Goal: Information Seeking & Learning: Learn about a topic

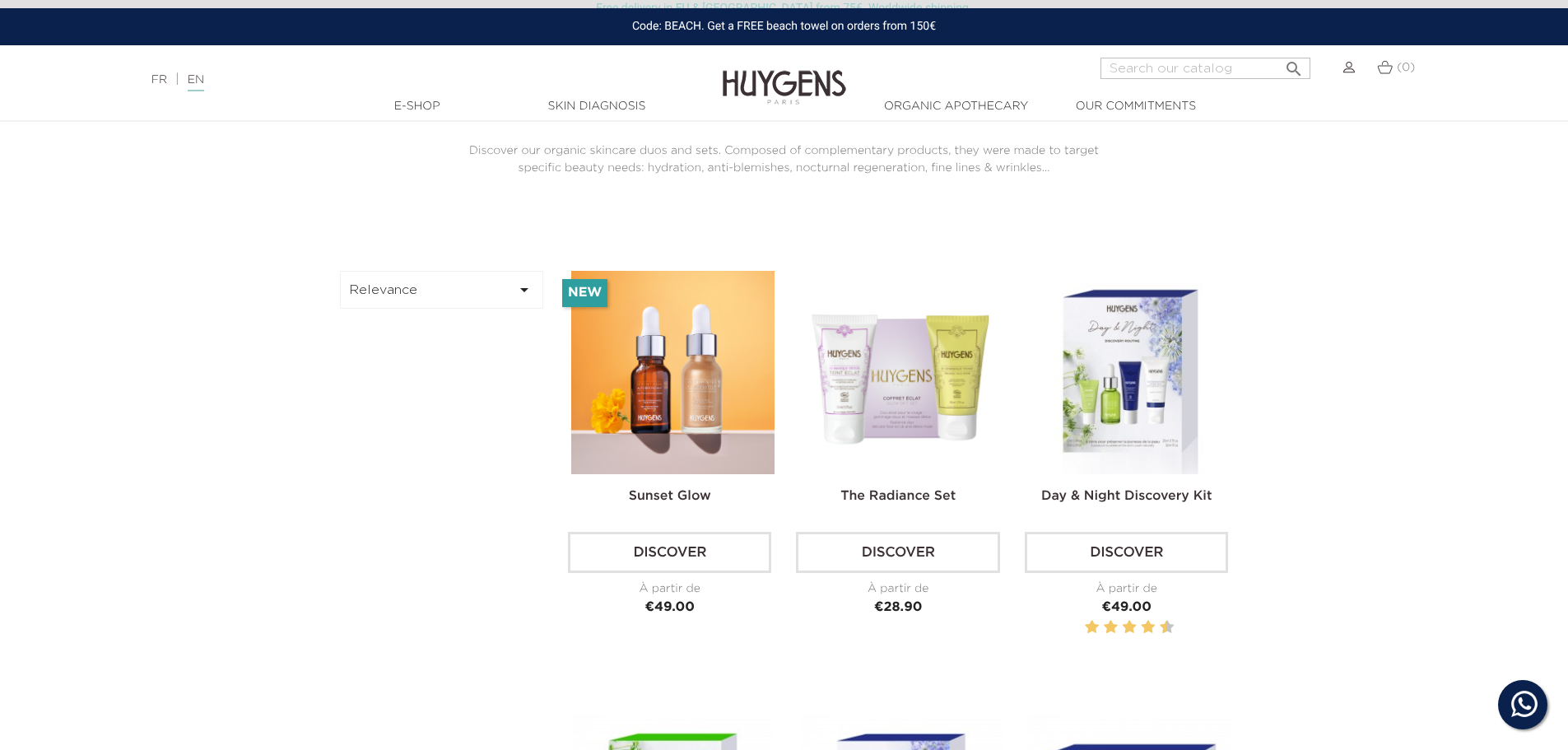
scroll to position [411, 0]
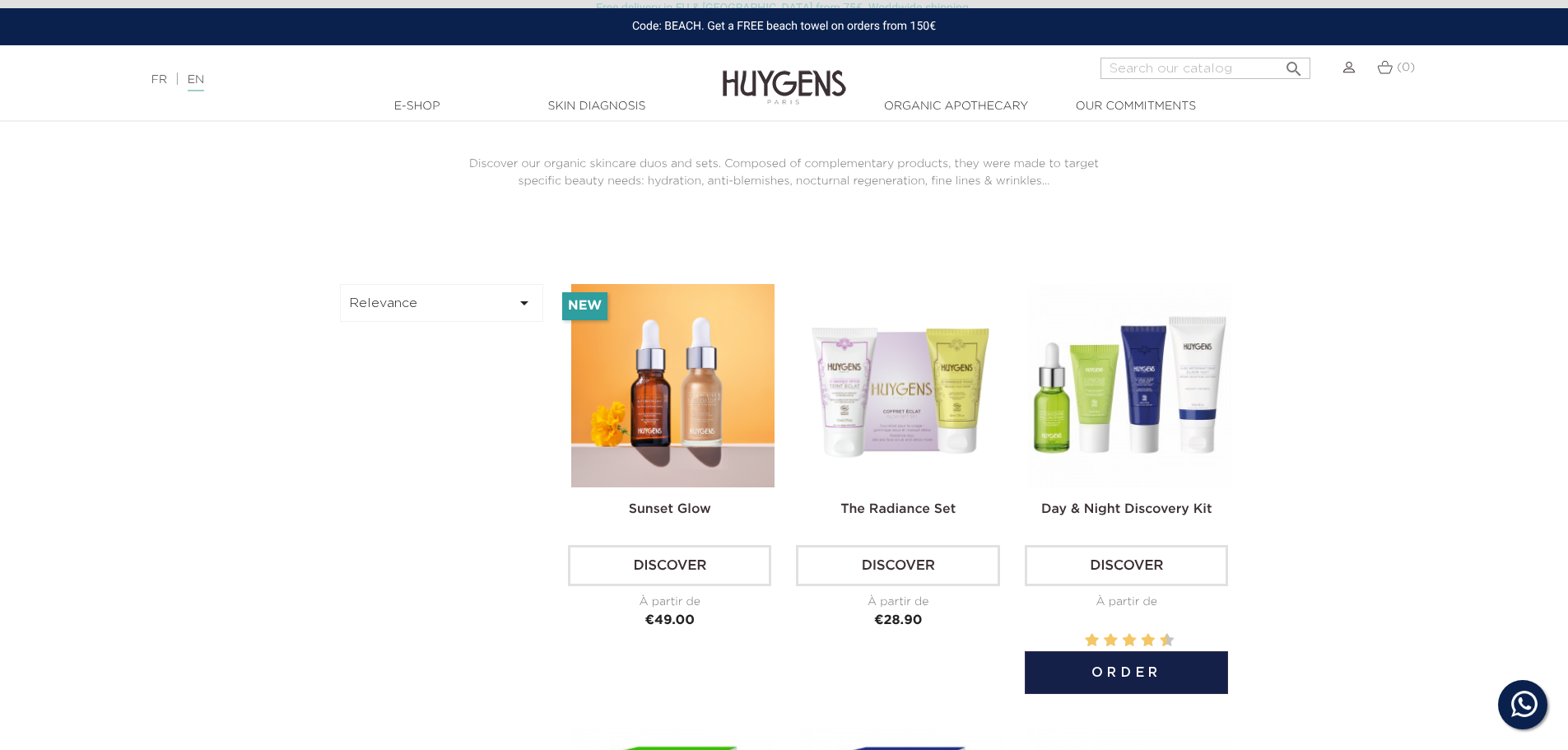
click at [1193, 410] on img at bounding box center [1130, 385] width 203 height 203
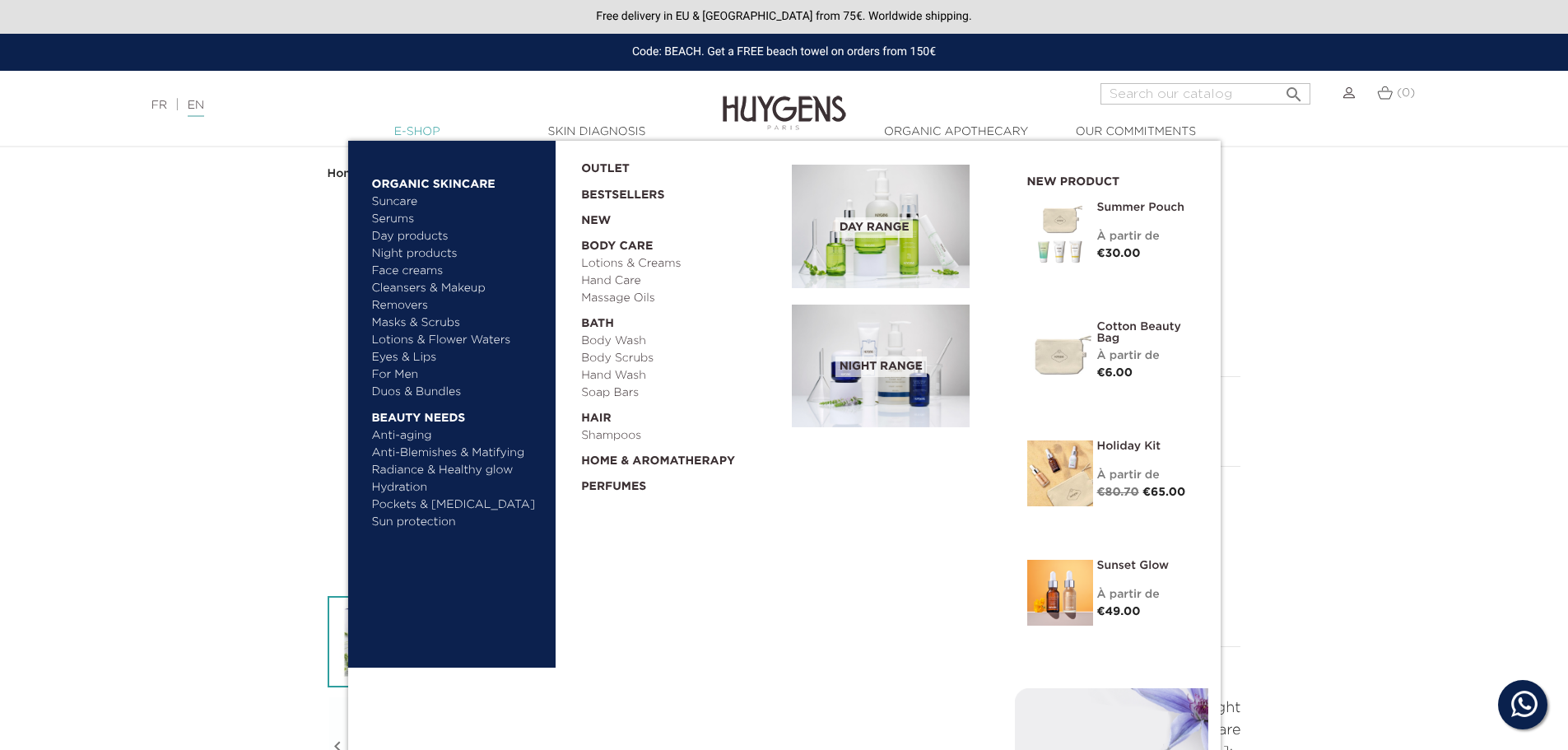
click at [420, 132] on link "  E-Shop" at bounding box center [417, 132] width 165 height 17
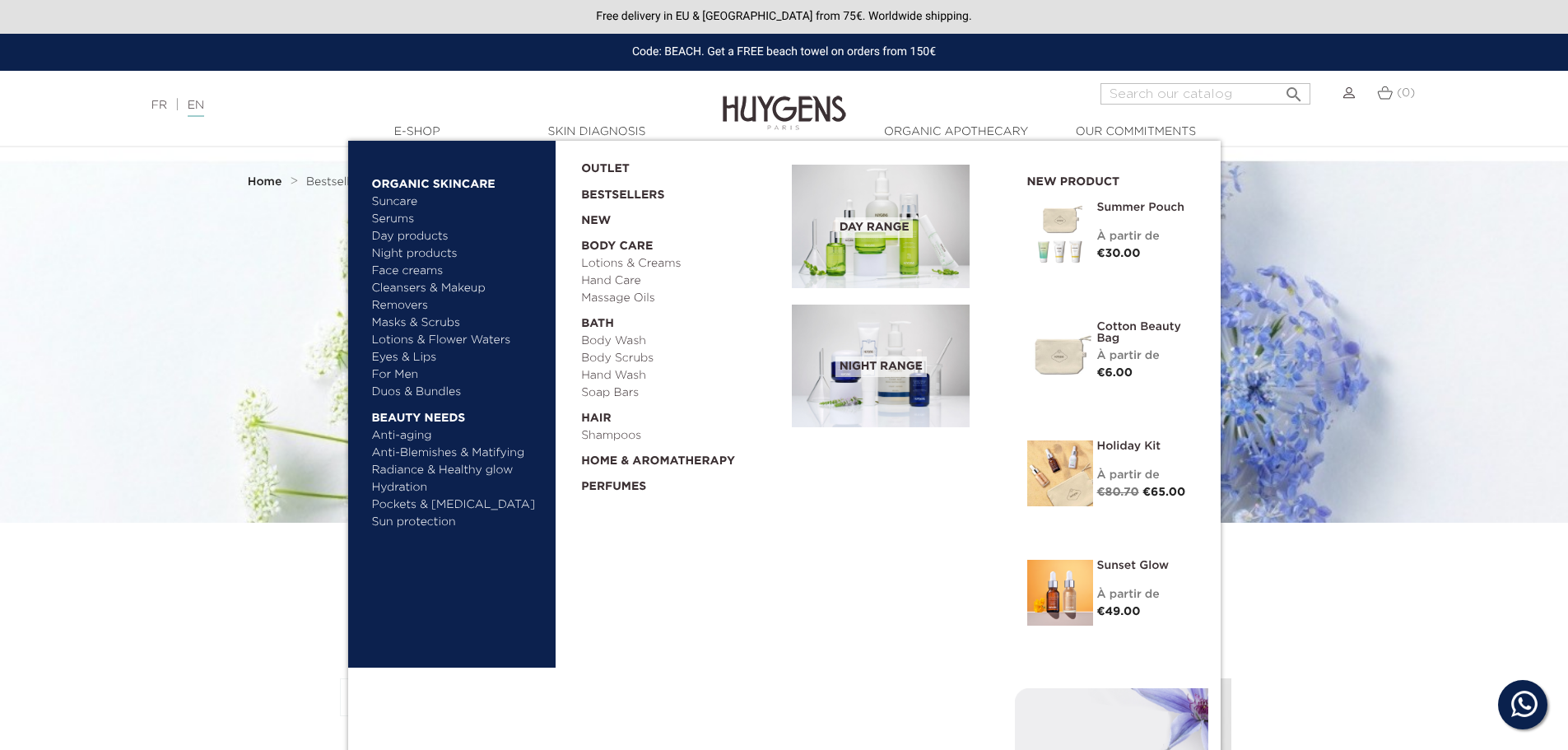
click at [411, 267] on link "Face creams" at bounding box center [457, 272] width 172 height 17
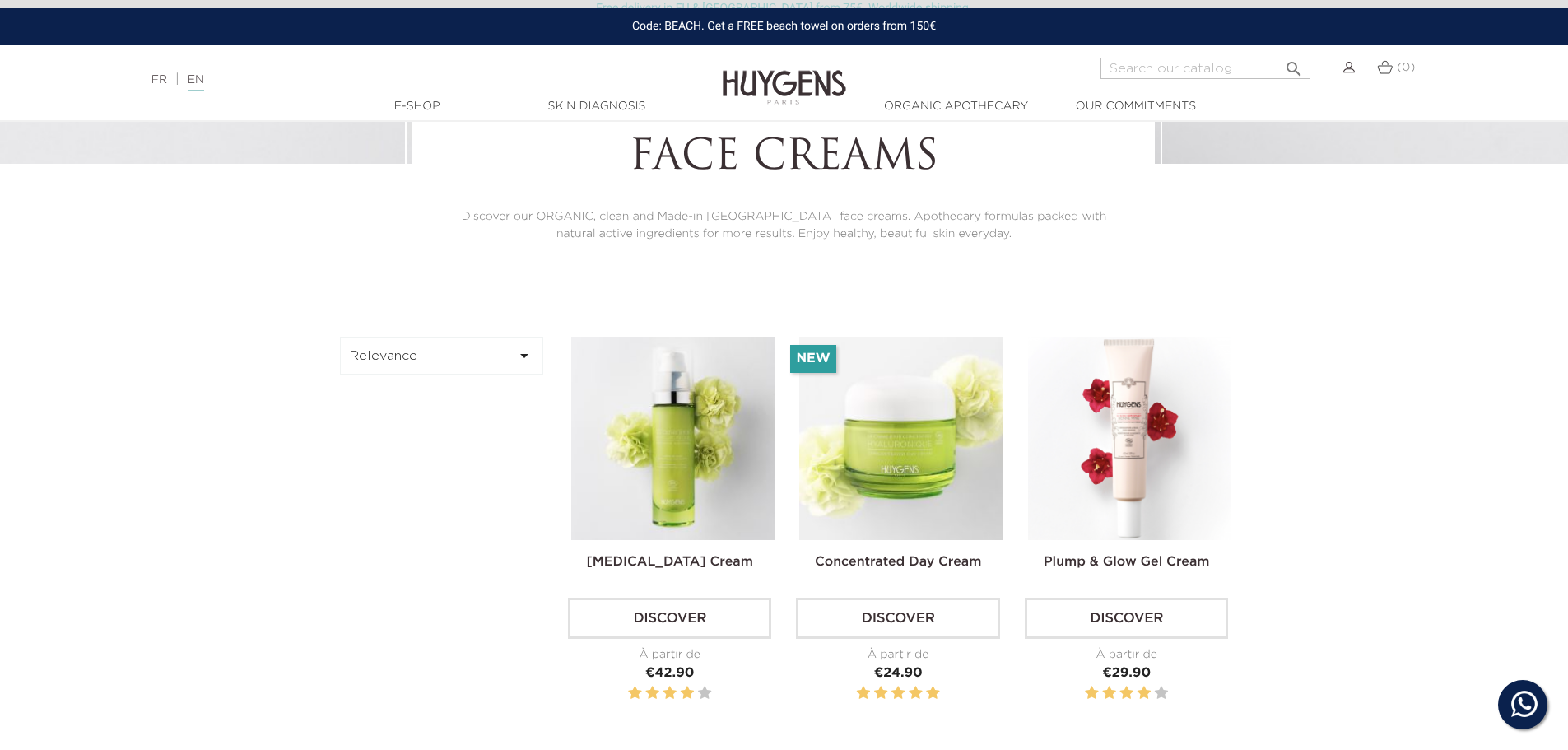
scroll to position [411, 0]
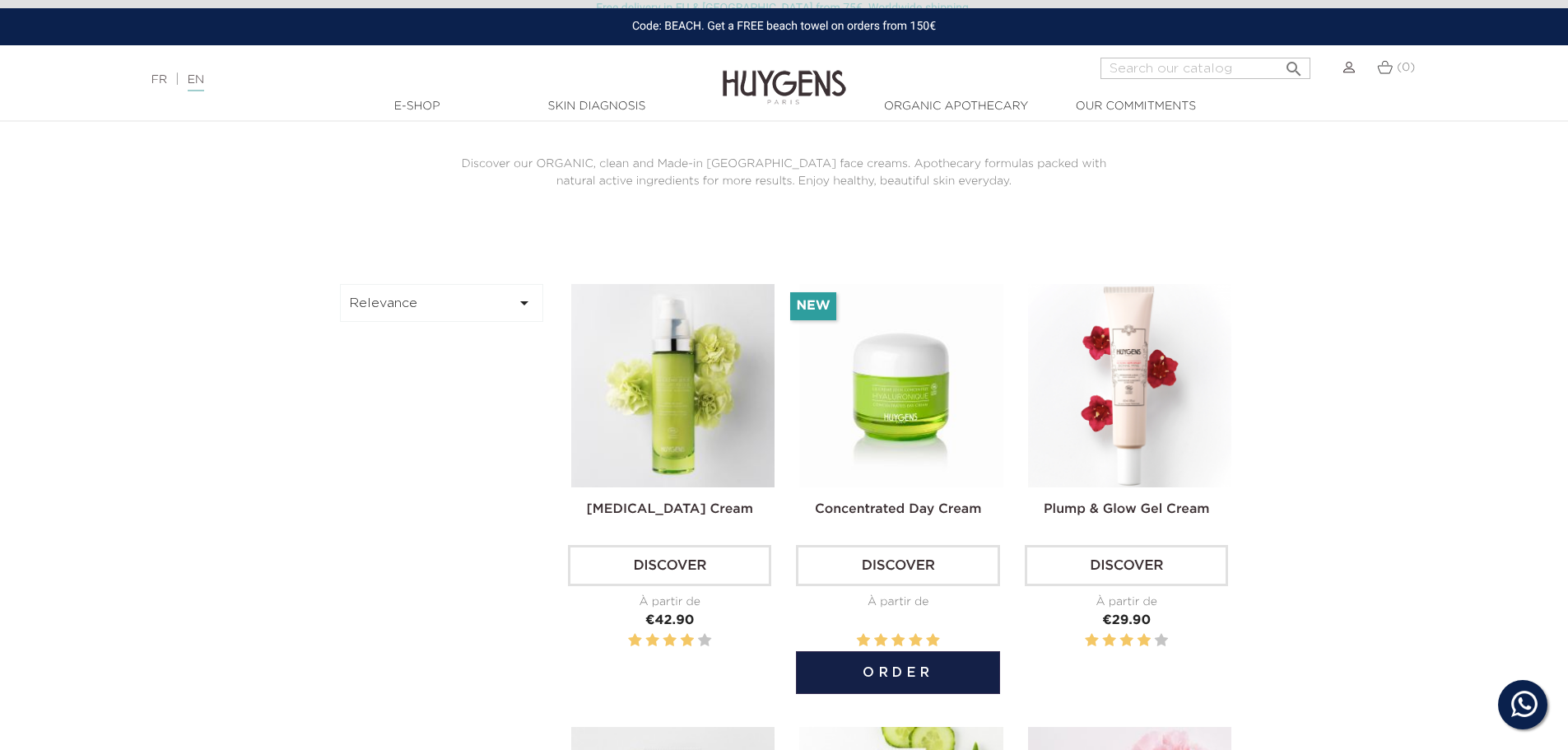
click at [871, 399] on img at bounding box center [901, 385] width 203 height 203
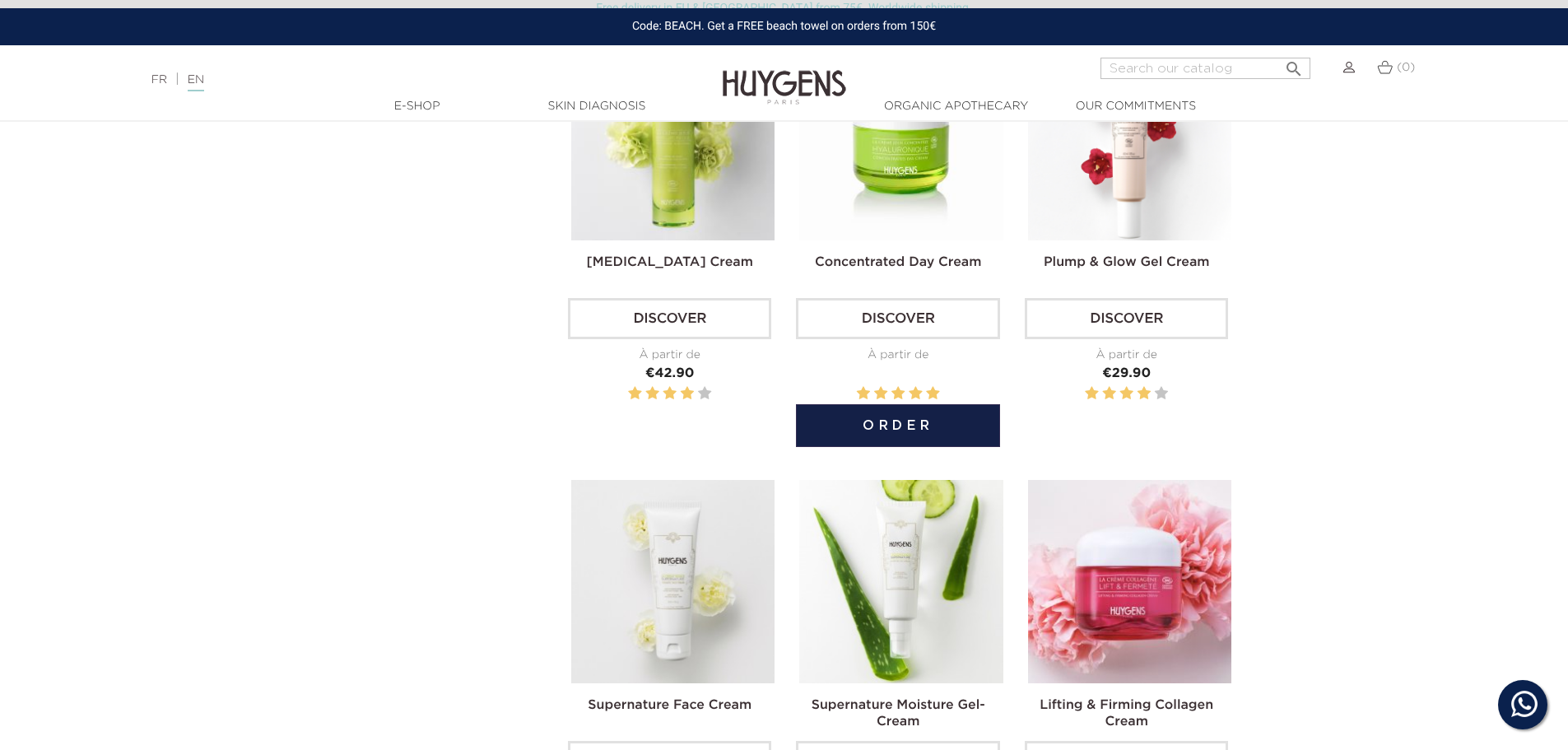
scroll to position [588, 0]
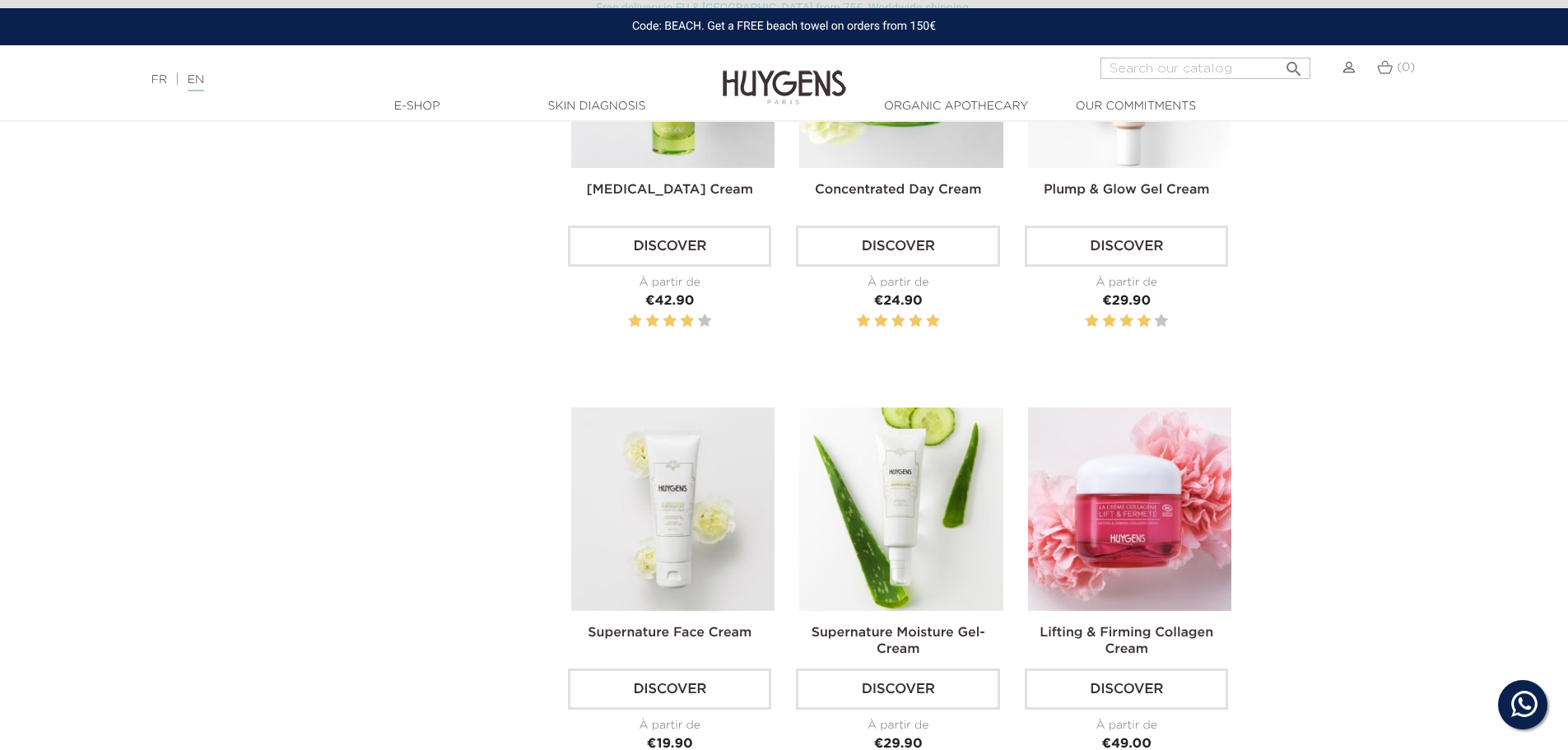
scroll to position [841, 0]
